Goal: Transaction & Acquisition: Purchase product/service

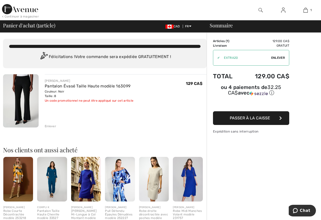
click at [247, 116] on span "Passer à la caisse" at bounding box center [250, 118] width 40 height 5
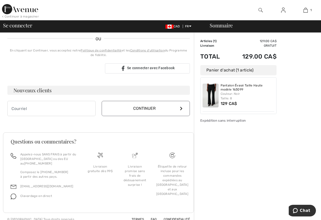
scroll to position [117, 0]
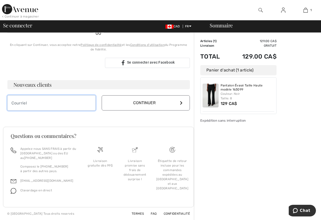
click at [13, 104] on input "email" at bounding box center [51, 102] width 88 height 15
type input "france.corriveau56@gmail.com"
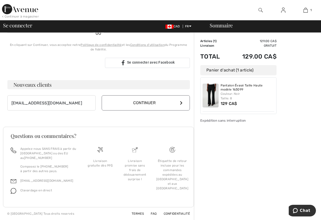
click at [181, 102] on icon at bounding box center [181, 103] width 3 height 4
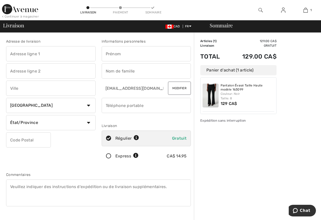
click at [123, 54] on input "text" at bounding box center [146, 53] width 89 height 15
type input "France"
type input "1560 Place du Moulin"
type input "Lac-Mégantic"
select select "QC"
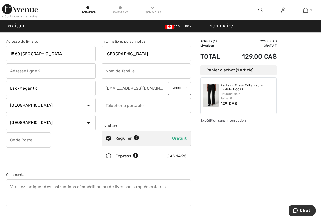
type input "G6B 3B1"
type input "CORRIVEAU"
type input "8195822914"
type input "G6B3B1"
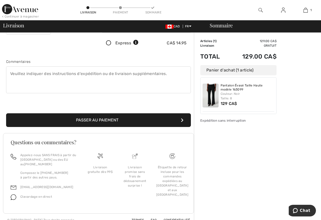
scroll to position [120, 0]
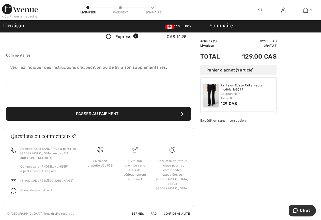
click at [107, 114] on button "Passer au paiement" at bounding box center [98, 114] width 185 height 14
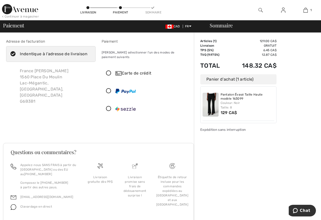
click at [108, 71] on icon at bounding box center [108, 73] width 13 height 5
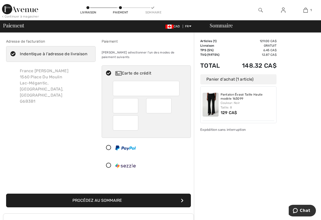
click at [116, 118] on div at bounding box center [125, 123] width 25 height 15
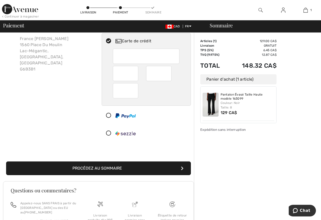
scroll to position [51, 0]
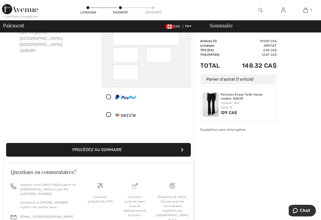
click at [106, 144] on button "Procédez au sommaire" at bounding box center [98, 150] width 185 height 14
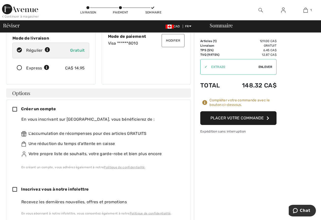
scroll to position [76, 0]
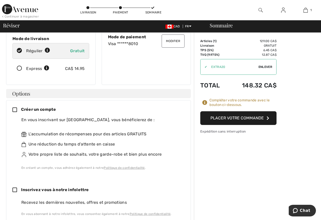
click at [221, 118] on button "Placer votre commande" at bounding box center [238, 118] width 76 height 14
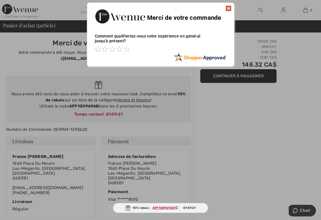
click at [229, 7] on img at bounding box center [228, 8] width 6 height 6
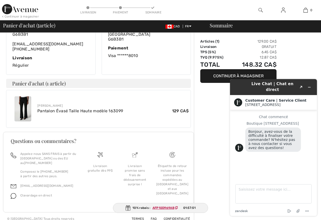
scroll to position [144, 0]
click at [213, 76] on button "Continuer à magasiner" at bounding box center [238, 76] width 76 height 14
